Goal: Check status: Check status

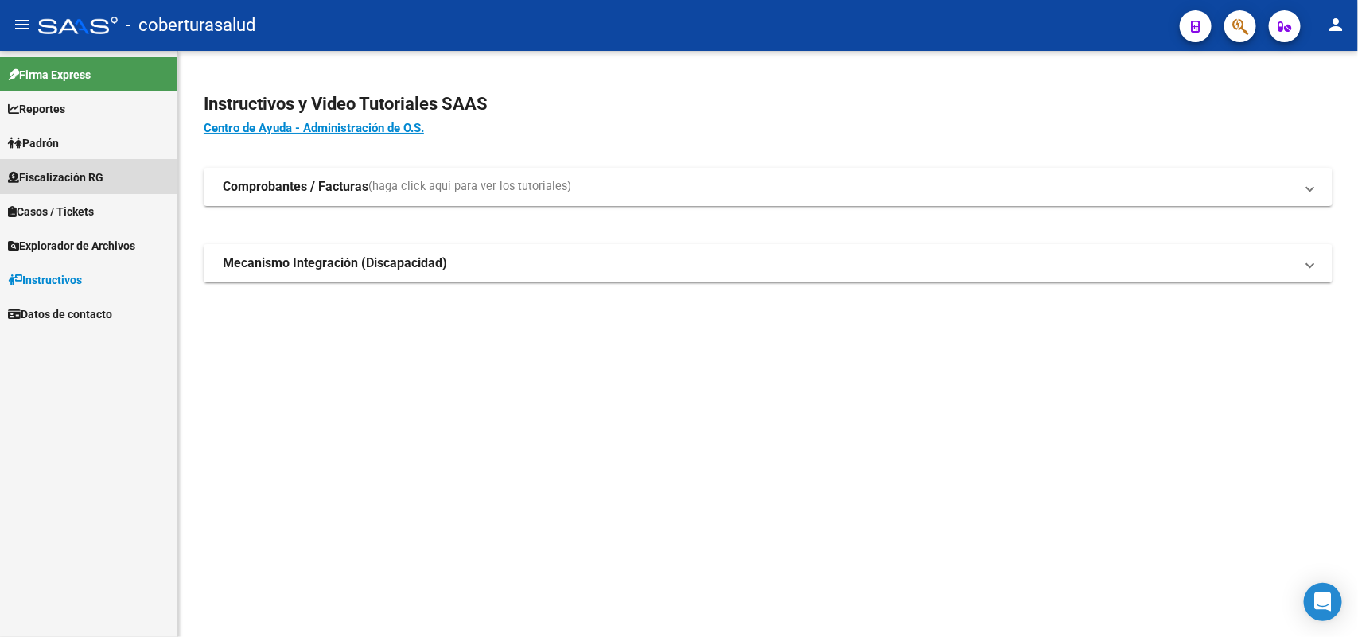
click at [80, 179] on span "Fiscalización RG" at bounding box center [55, 178] width 95 height 18
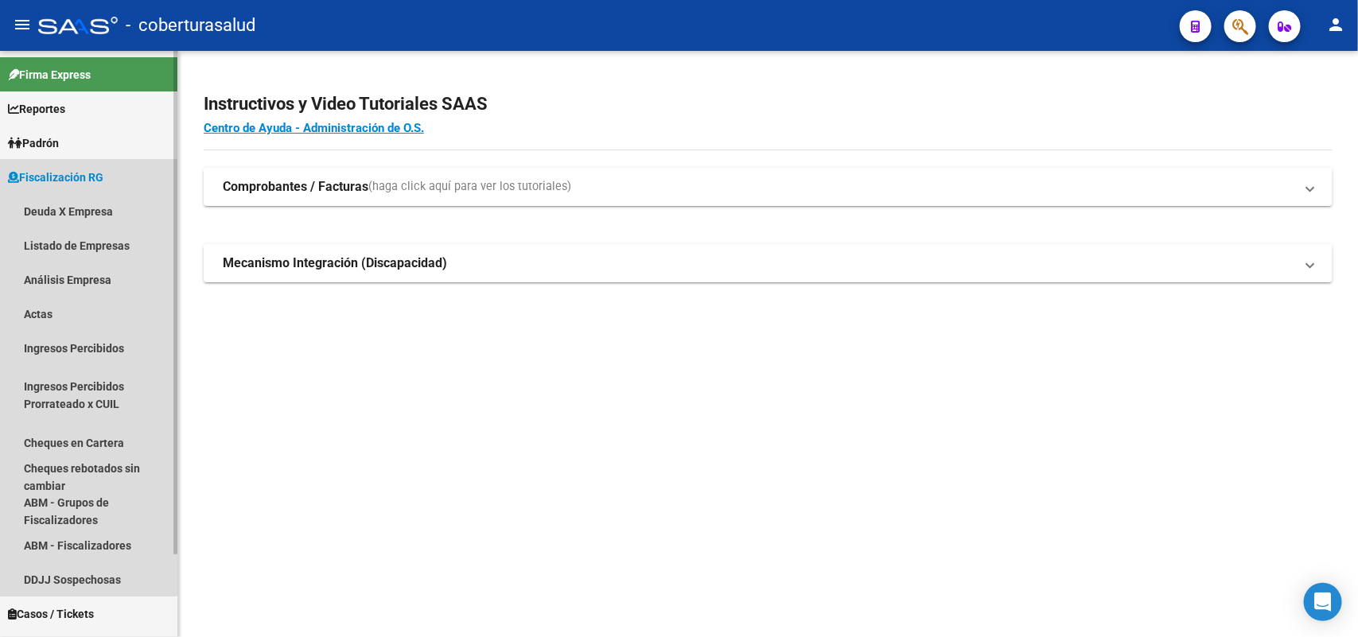
click at [68, 179] on span "Fiscalización RG" at bounding box center [55, 178] width 95 height 18
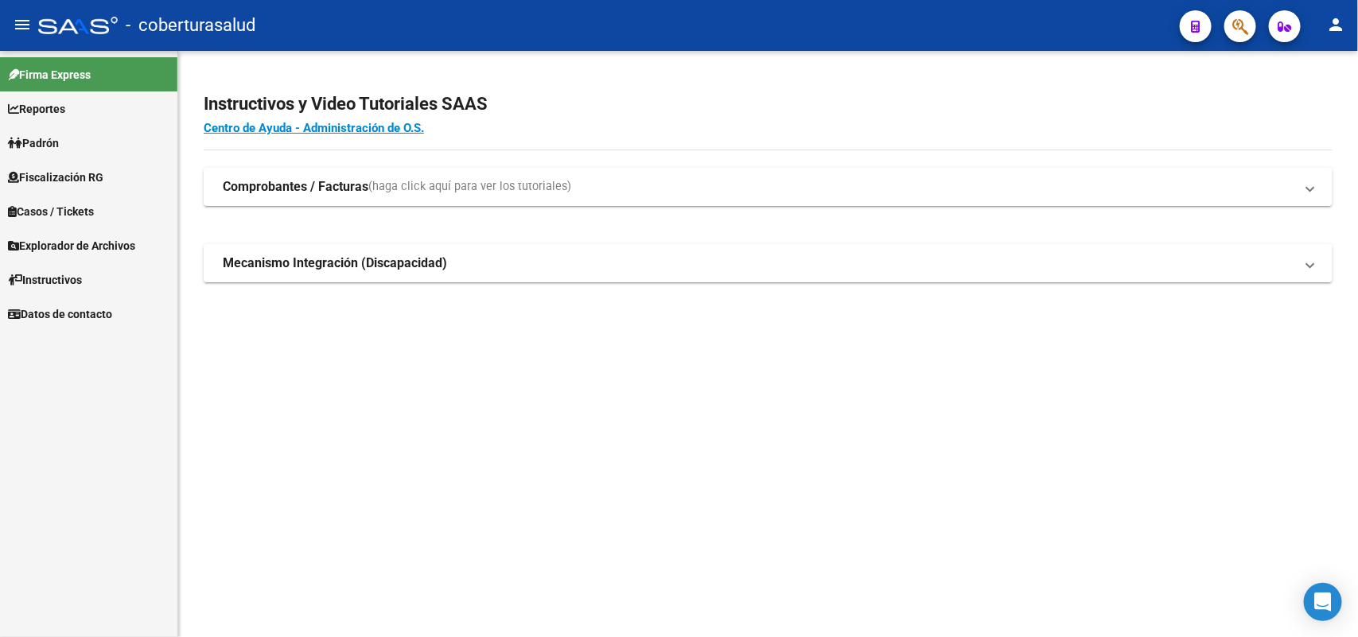
click at [57, 144] on span "Padrón" at bounding box center [33, 143] width 51 height 18
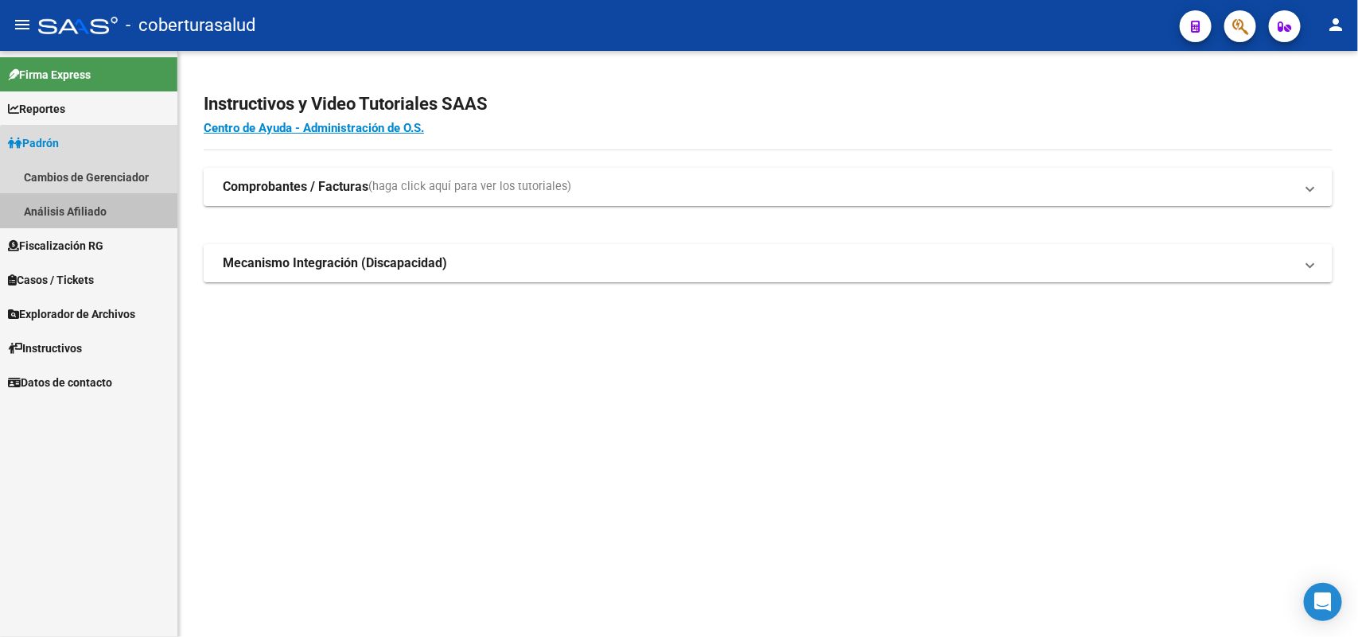
click at [96, 207] on link "Análisis Afiliado" at bounding box center [88, 211] width 177 height 34
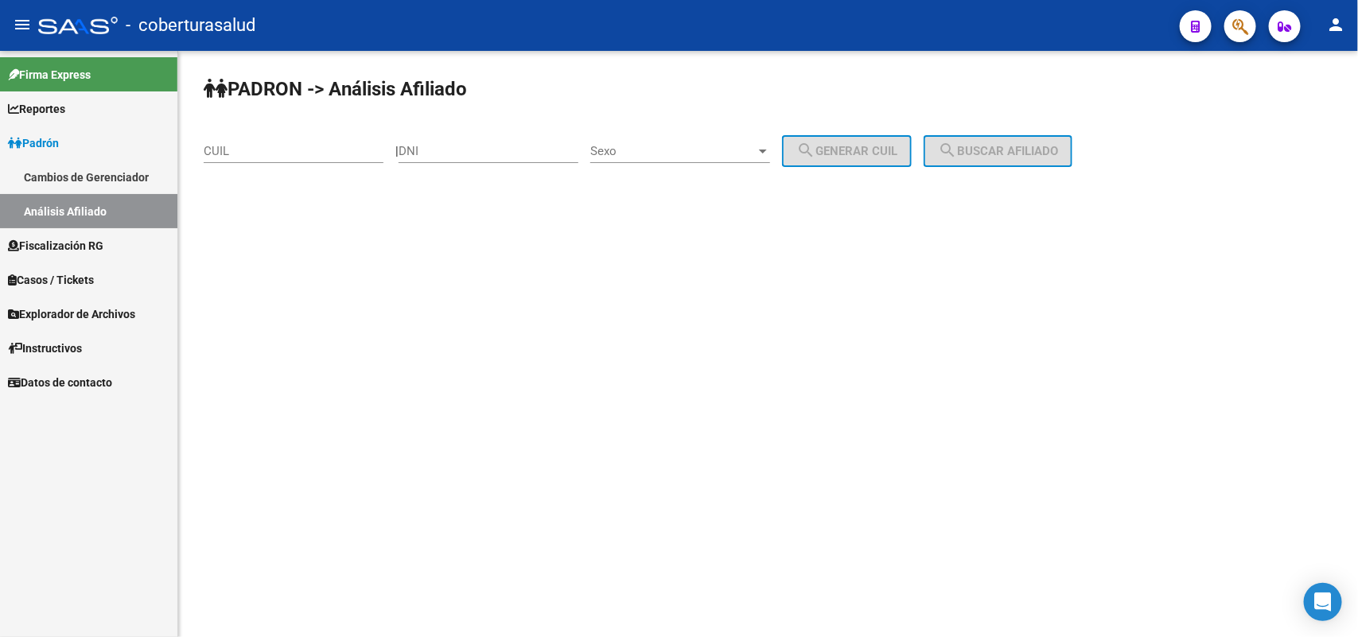
drag, startPoint x: 260, startPoint y: 137, endPoint x: 267, endPoint y: 152, distance: 16.4
click at [260, 138] on div "CUIL" at bounding box center [294, 146] width 180 height 34
click at [269, 155] on input "CUIL" at bounding box center [294, 151] width 180 height 14
paste input "33-978919"
drag, startPoint x: 313, startPoint y: 137, endPoint x: 193, endPoint y: 147, distance: 120.6
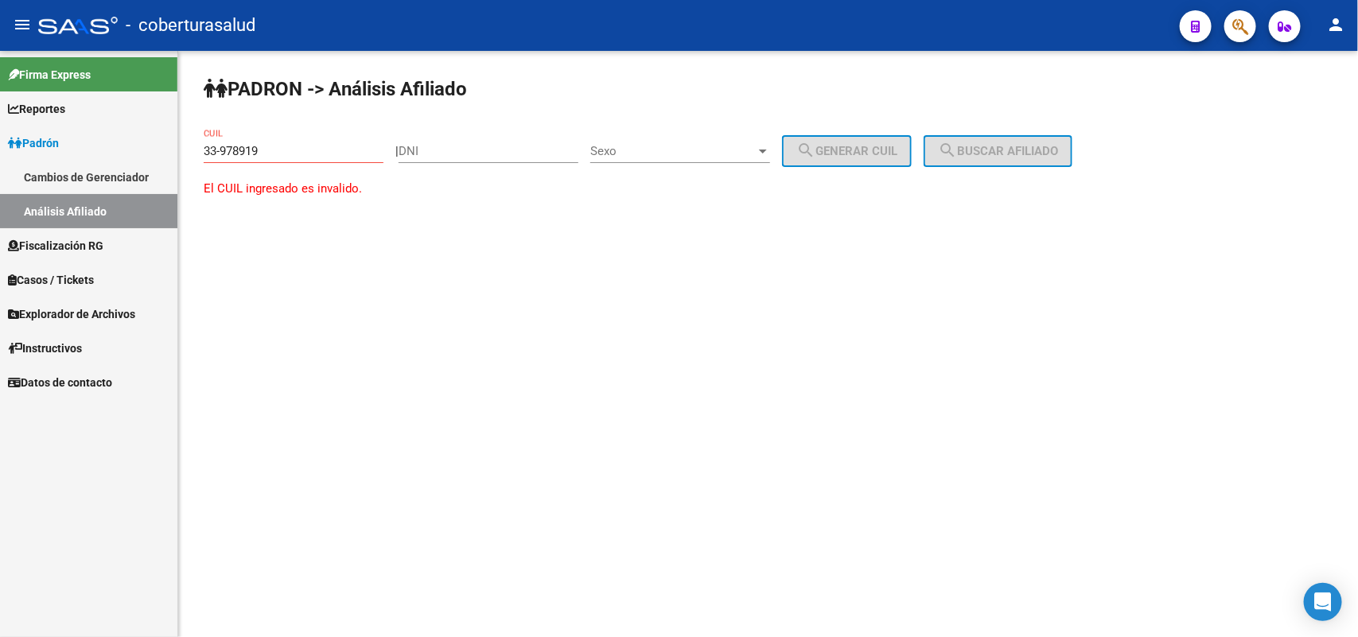
click at [193, 147] on div "PADRON -> Análisis Afiliado 33-978919 CUIL | DNI Sexo Sexo search Generar CUIL …" at bounding box center [768, 152] width 1180 height 202
paste input "20-33978919-4"
drag, startPoint x: 204, startPoint y: 148, endPoint x: 329, endPoint y: 139, distance: 124.4
click at [329, 139] on div "20-33978919-4 CUIL" at bounding box center [294, 146] width 180 height 34
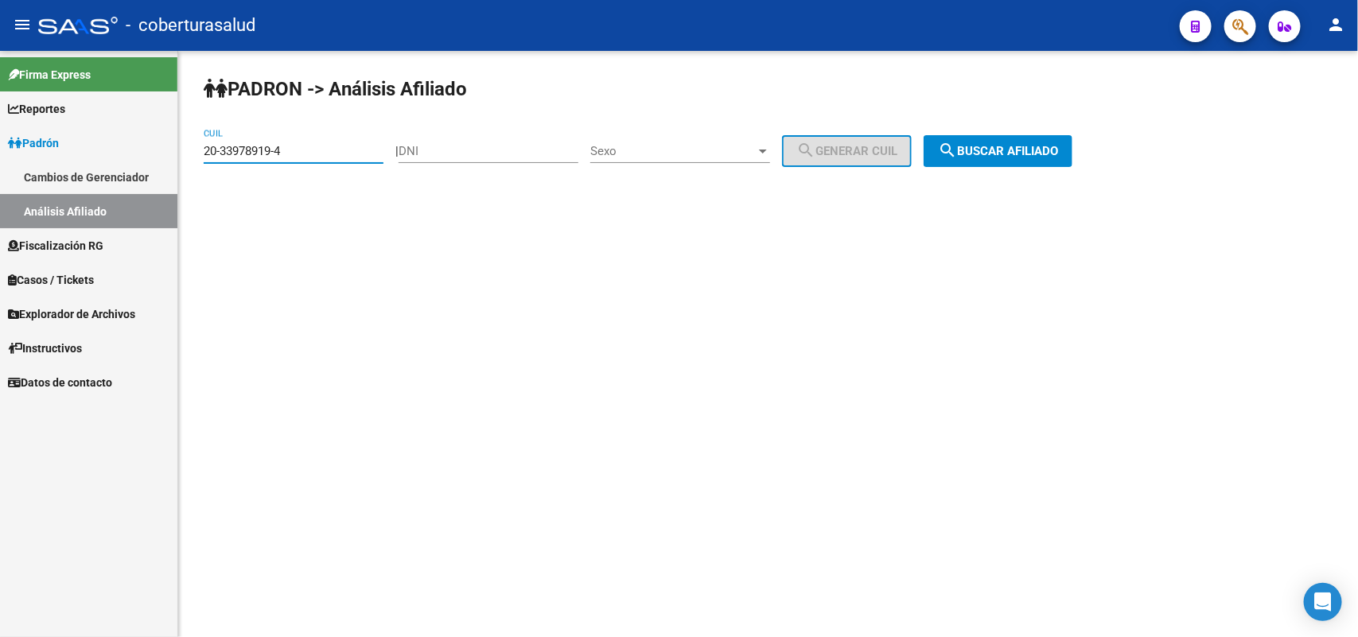
type input "20-33978919-4"
click at [454, 155] on input "DNI" at bounding box center [489, 151] width 180 height 14
type input "33978919"
click at [1012, 155] on span "search Buscar afiliado" at bounding box center [998, 151] width 120 height 14
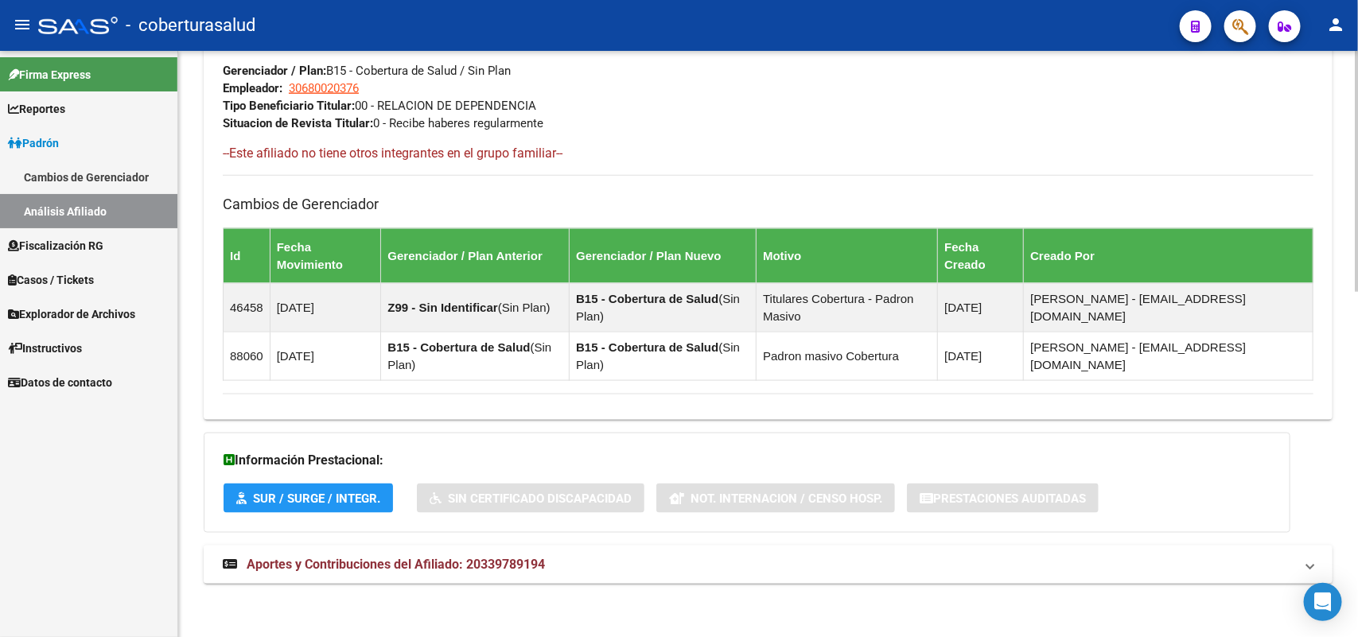
scroll to position [838, 0]
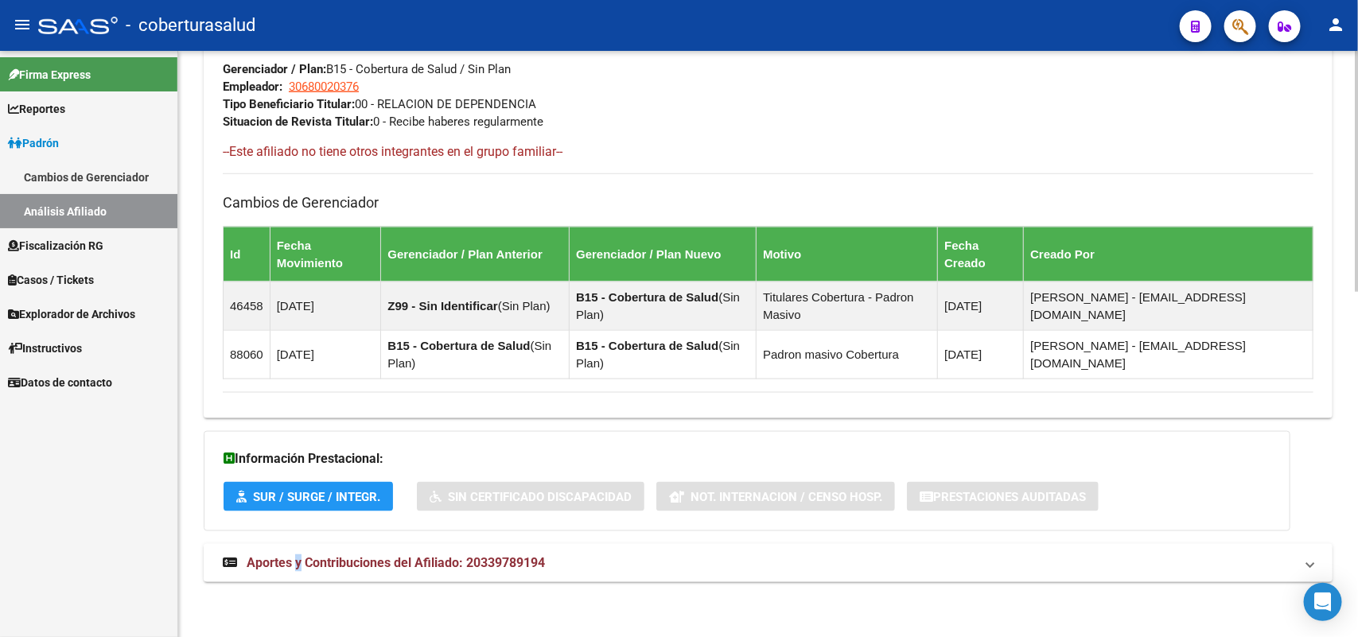
click at [300, 566] on span "Aportes y Contribuciones del Afiliado: 20339789194" at bounding box center [396, 562] width 298 height 15
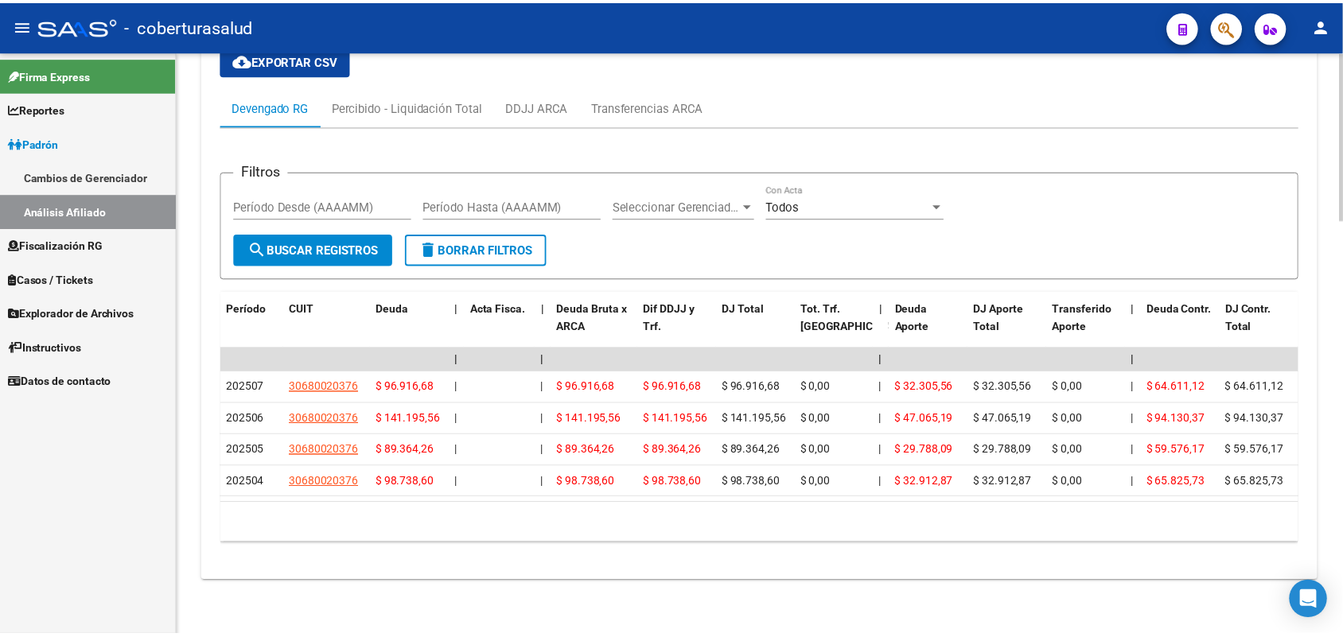
scroll to position [1440, 0]
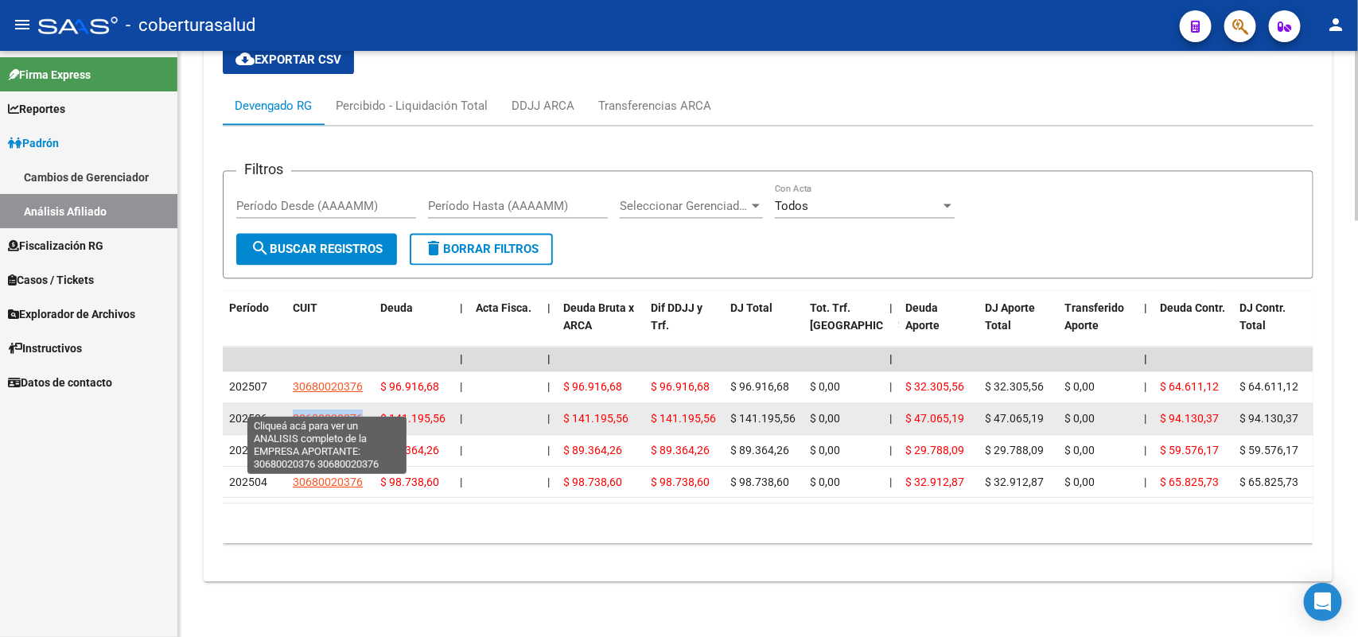
drag, startPoint x: 293, startPoint y: 403, endPoint x: 360, endPoint y: 403, distance: 67.6
click at [360, 412] on span "30680020376" at bounding box center [328, 418] width 70 height 13
copy span "30680020376"
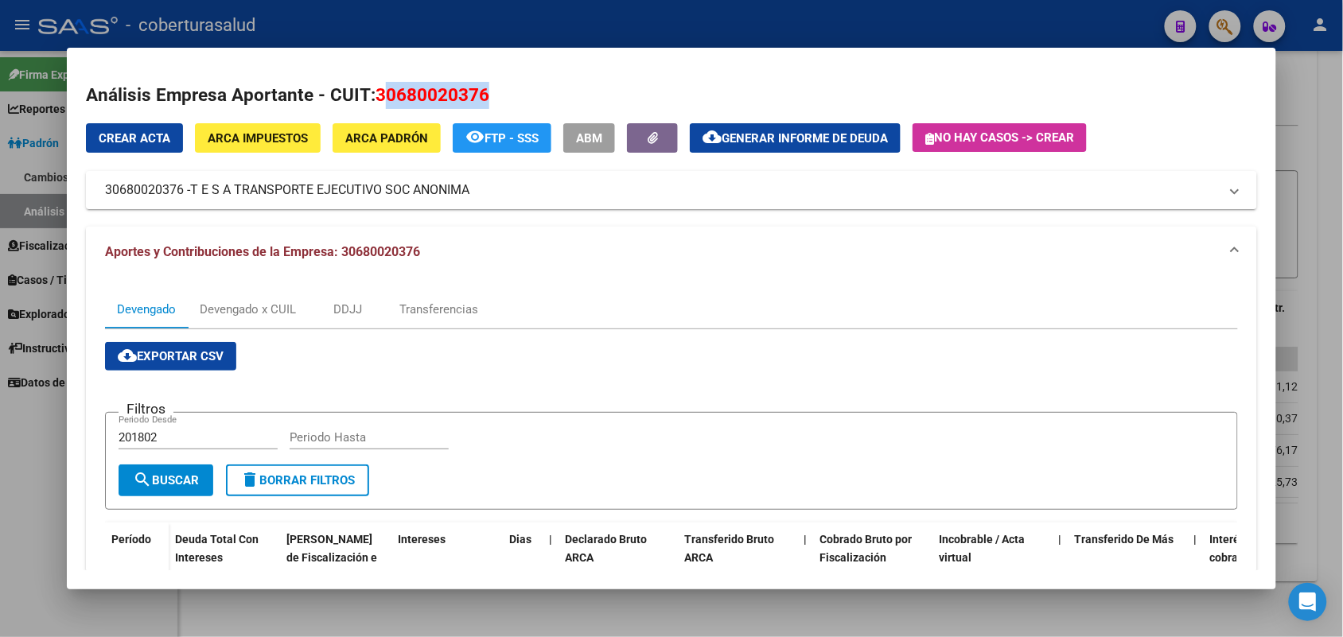
drag, startPoint x: 374, startPoint y: 88, endPoint x: 522, endPoint y: 84, distance: 148.1
click at [547, 86] on h2 "Análisis Empresa Aportante - CUIT: 30680020376" at bounding box center [671, 95] width 1170 height 27
drag, startPoint x: 371, startPoint y: 93, endPoint x: 488, endPoint y: 92, distance: 117.0
click at [488, 92] on h2 "Análisis Empresa Aportante - CUIT: 30680020376" at bounding box center [671, 95] width 1170 height 27
copy span "30680020376"
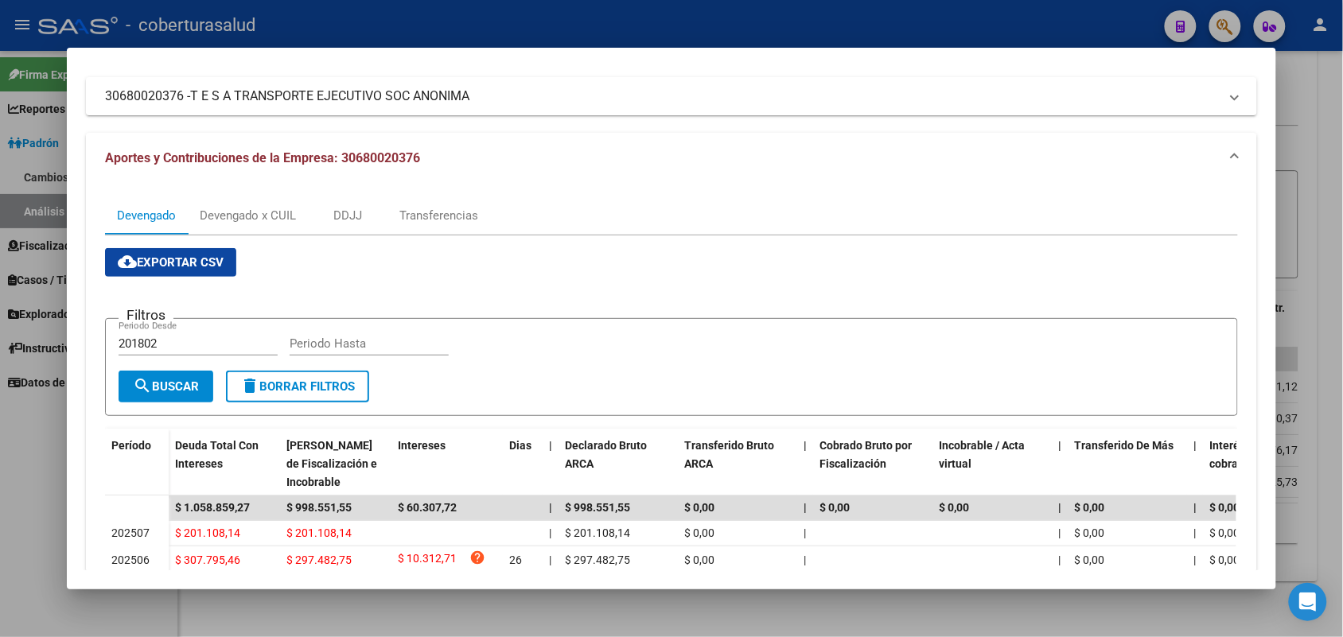
scroll to position [252, 0]
